Goal: Task Accomplishment & Management: Manage account settings

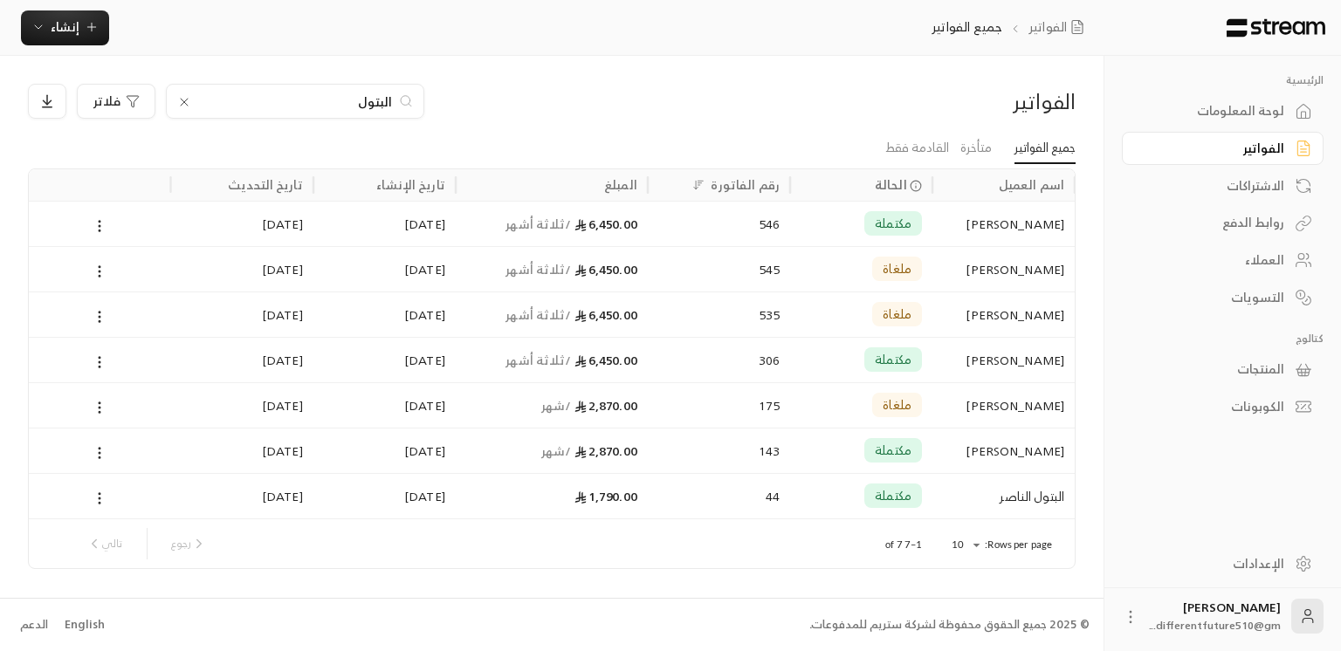
click at [1243, 193] on div "الاشتراكات" at bounding box center [1214, 185] width 141 height 17
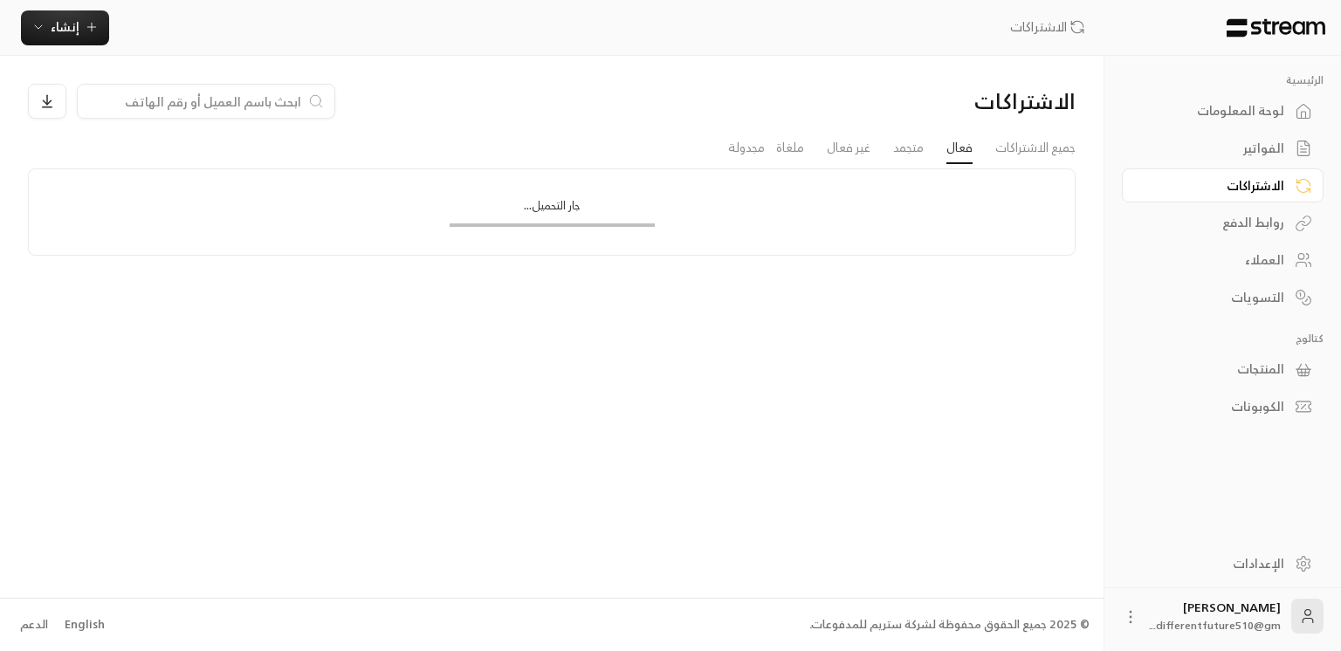
click at [1243, 193] on div "الاشتراكات" at bounding box center [1214, 185] width 141 height 17
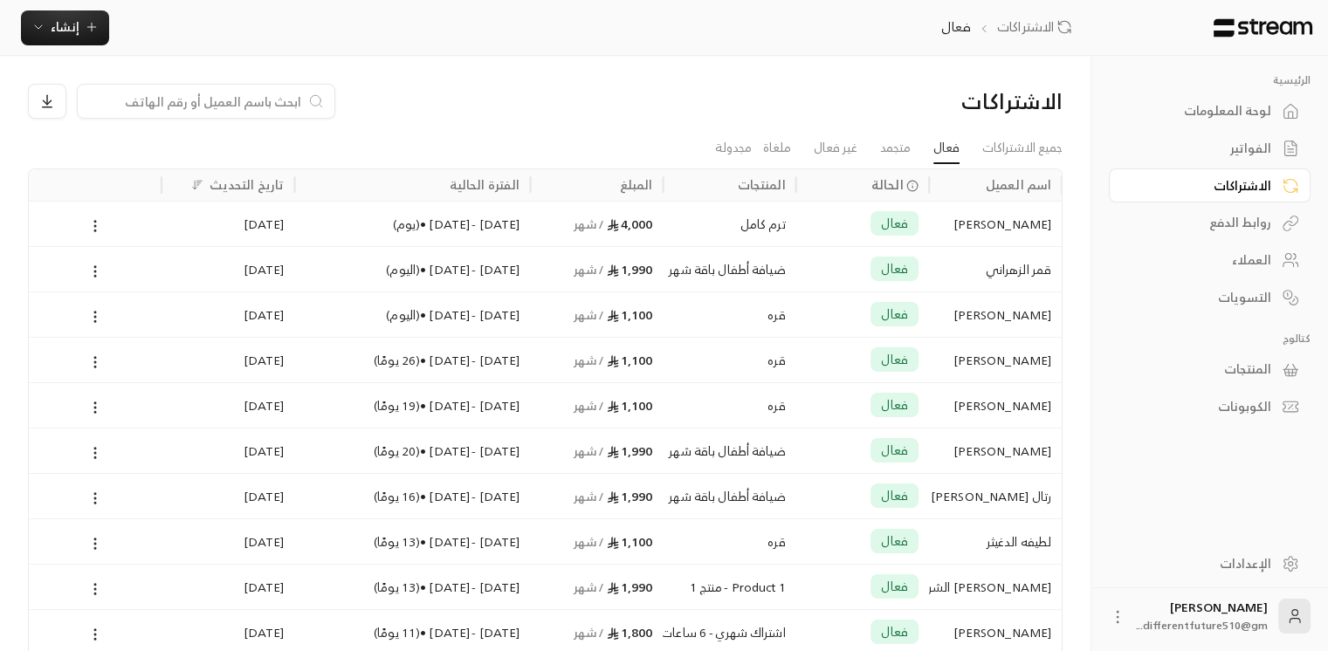
click at [1243, 120] on div "لوحة المعلومات" at bounding box center [1200, 110] width 141 height 17
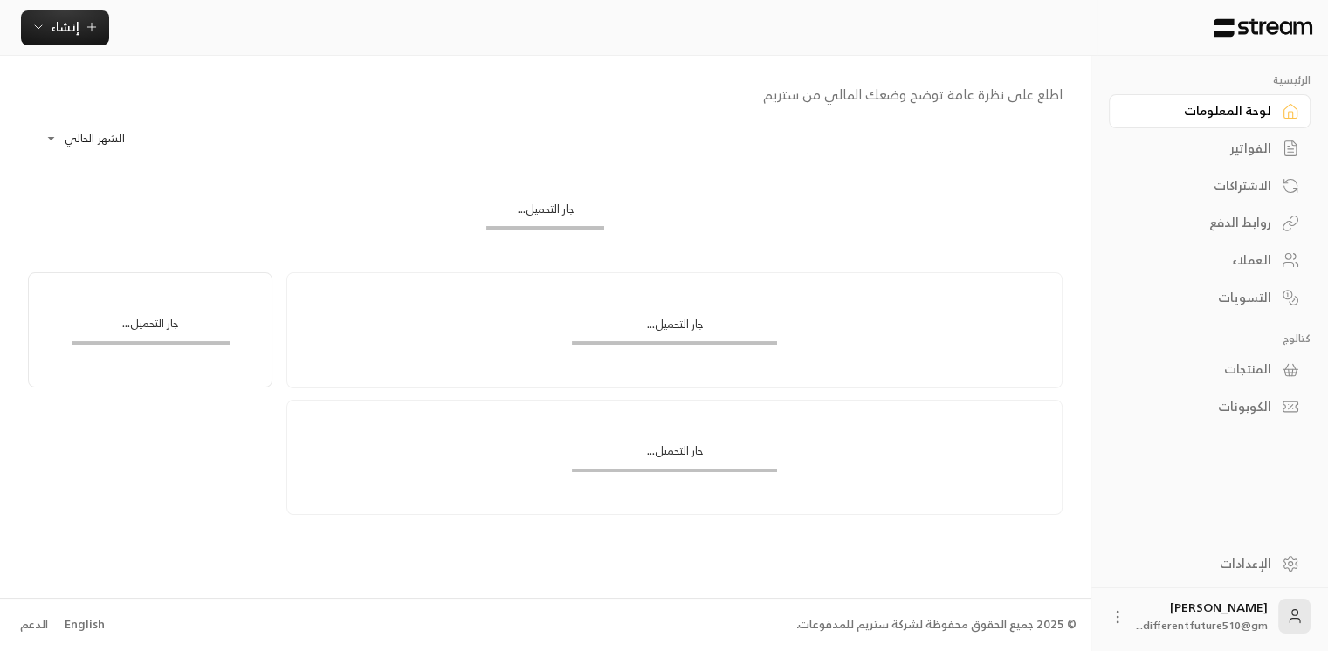
click at [1243, 120] on div "لوحة المعلومات" at bounding box center [1200, 110] width 141 height 17
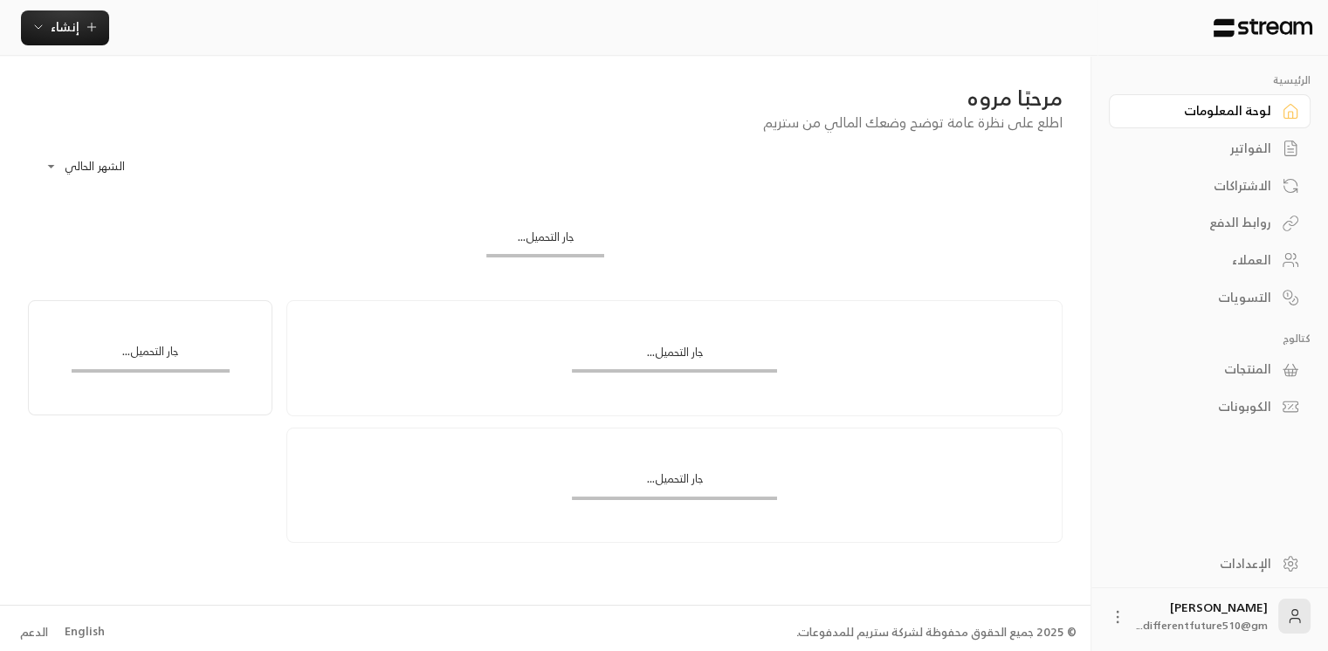
click at [1243, 120] on div "لوحة المعلومات" at bounding box center [1200, 110] width 141 height 17
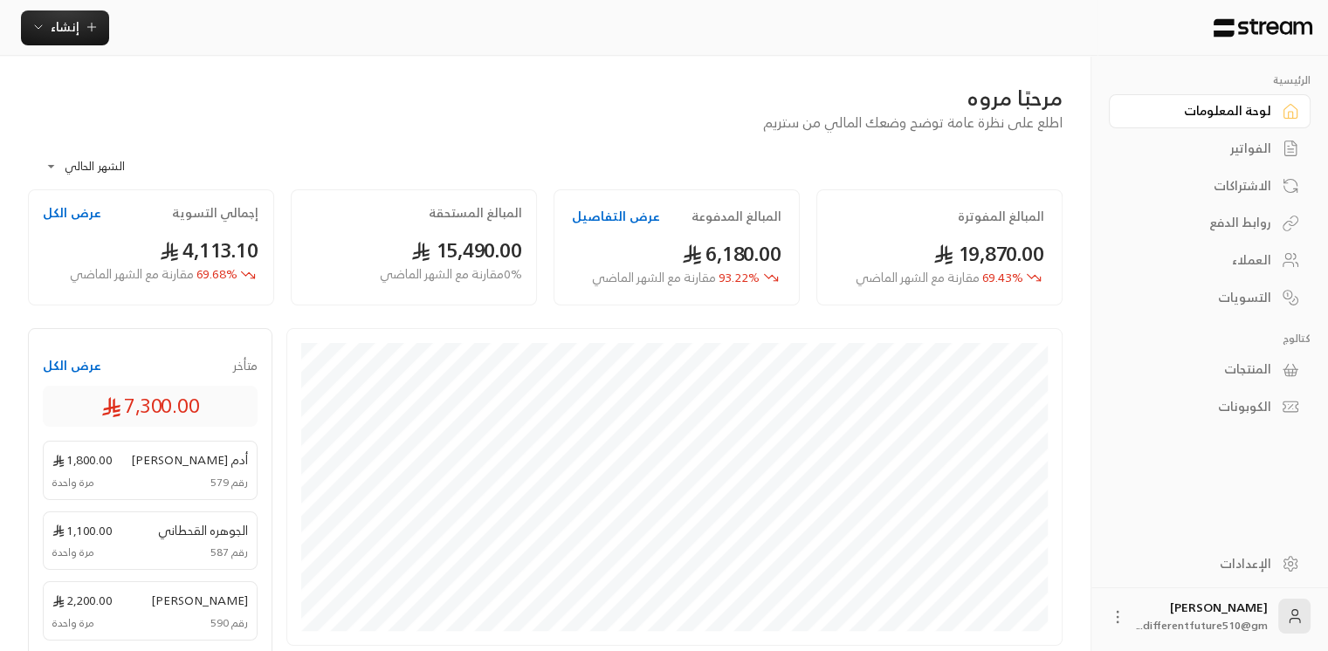
click at [1250, 150] on div "الفواتير" at bounding box center [1200, 148] width 141 height 17
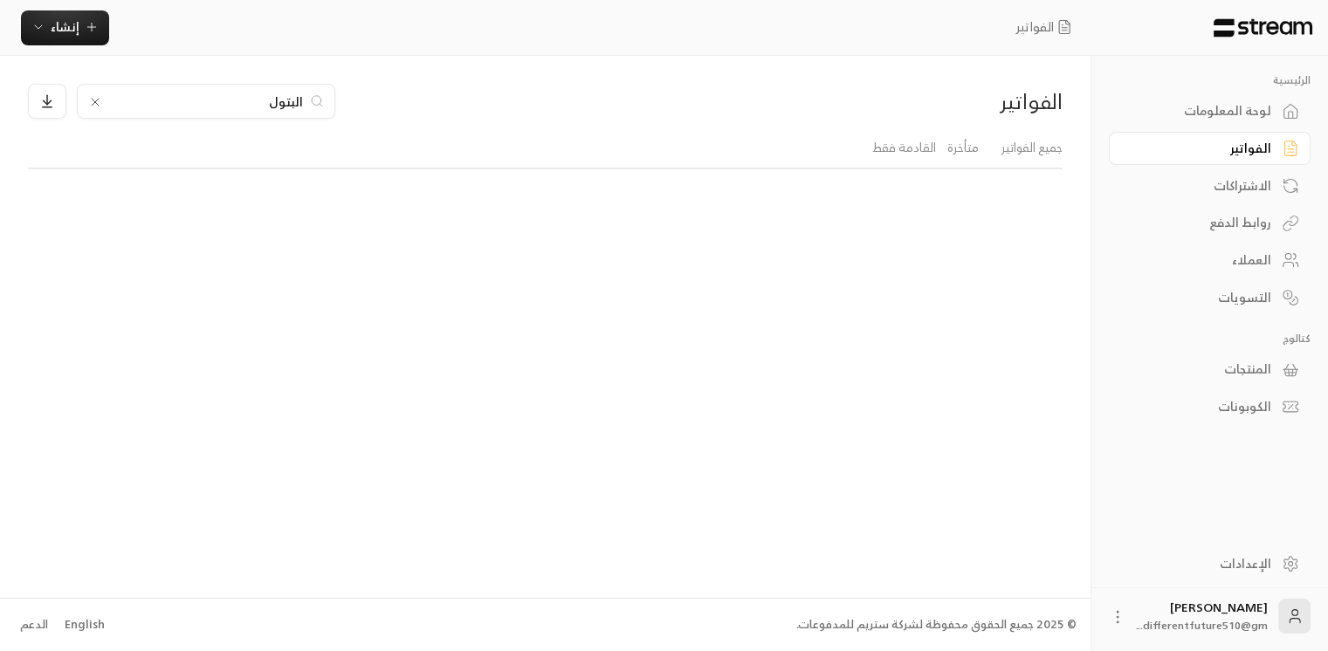
click at [1250, 150] on div "الفواتير" at bounding box center [1200, 148] width 141 height 17
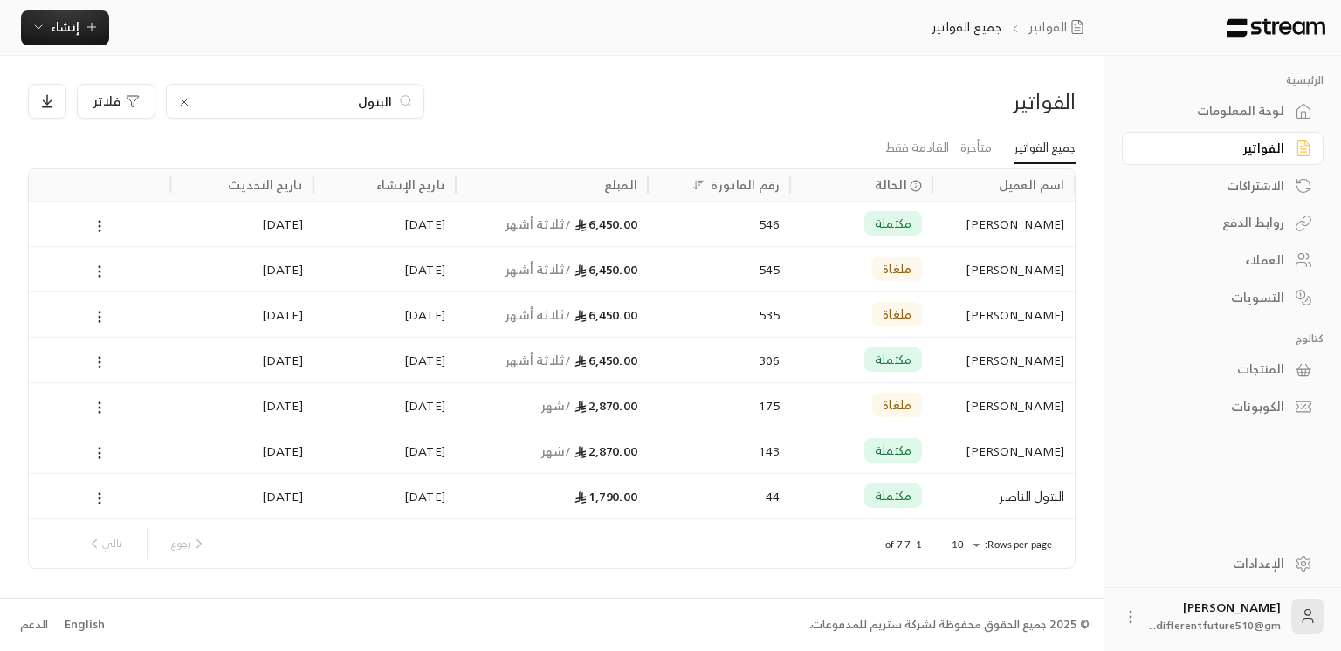
click at [183, 100] on icon at bounding box center [184, 102] width 14 height 14
